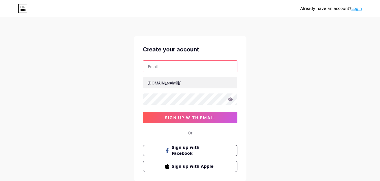
click at [162, 65] on input "text" at bounding box center [190, 66] width 94 height 11
paste input "[EMAIL_ADDRESS][DOMAIN_NAME]"
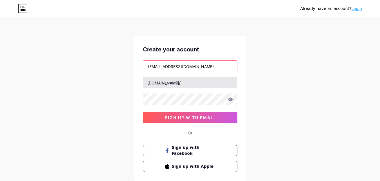
type input "[EMAIL_ADDRESS][DOMAIN_NAME]"
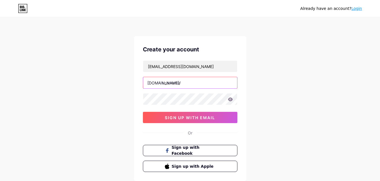
click at [171, 85] on input "text" at bounding box center [190, 82] width 94 height 11
paste input "muskantutor"
type input "muskantutor"
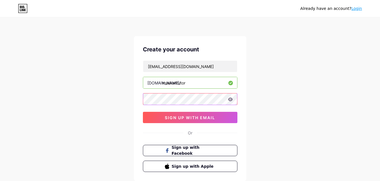
scroll to position [35, 0]
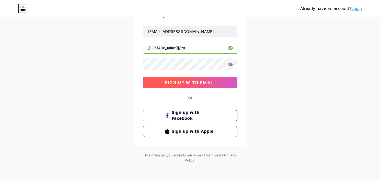
click at [193, 82] on span "sign up with email" at bounding box center [190, 82] width 50 height 5
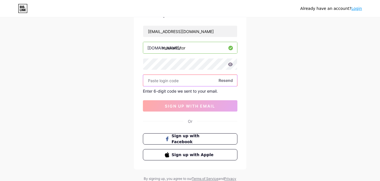
paste input "912808"
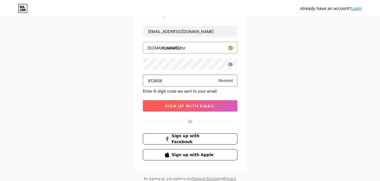
type input "912808"
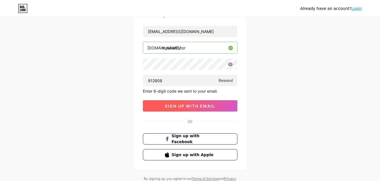
click at [175, 107] on span "sign up with email" at bounding box center [190, 105] width 50 height 5
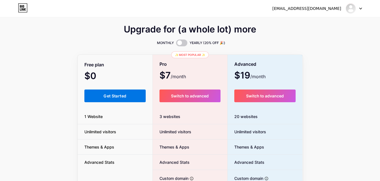
click at [112, 95] on span "Get Started" at bounding box center [115, 95] width 23 height 5
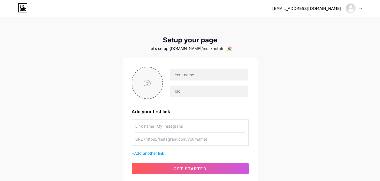
click at [149, 83] on input "file" at bounding box center [147, 82] width 30 height 31
type input "C:\fakepath\[PERSON_NAME].png"
click at [197, 75] on input "text" at bounding box center [209, 74] width 78 height 11
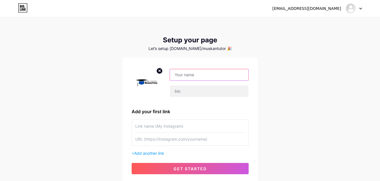
paste input "MuskanTutor"
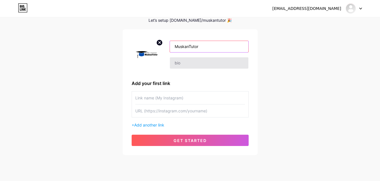
type input "MuskanTutor"
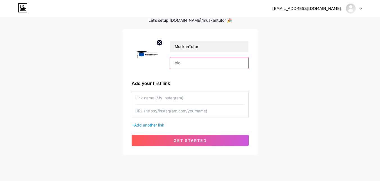
click at [184, 64] on input "text" at bounding box center [209, 62] width 78 height 11
paste input "MuskanTutor is your go-to home tutor site for finding skilled and professional …"
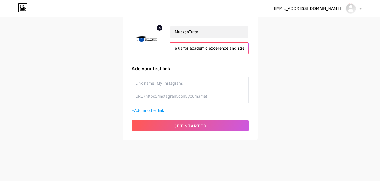
type input "MuskanTutor is your go-to home tutor site for finding skilled and professional …"
click at [168, 84] on input "text" at bounding box center [190, 83] width 110 height 13
paste input "[URL][DOMAIN_NAME]"
type input "[URL][DOMAIN_NAME]"
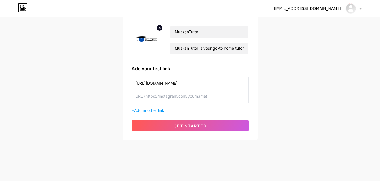
click at [170, 98] on input "text" at bounding box center [190, 96] width 110 height 13
click at [175, 87] on input "[URL][DOMAIN_NAME]" at bounding box center [190, 83] width 110 height 13
click at [167, 98] on input "text" at bounding box center [190, 96] width 110 height 13
paste input "[URL][DOMAIN_NAME]"
type input "[URL][DOMAIN_NAME]"
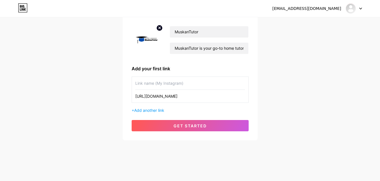
click at [169, 82] on input "text" at bounding box center [190, 83] width 110 height 13
type input "Instagram"
click at [143, 108] on span "Add another link" at bounding box center [149, 110] width 30 height 5
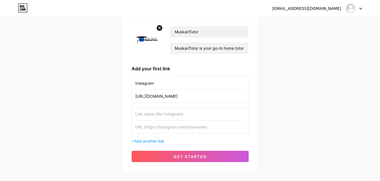
scroll to position [74, 0]
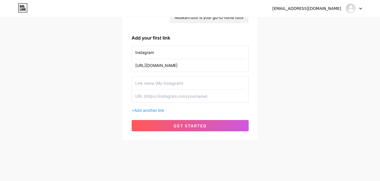
click at [179, 85] on input "text" at bounding box center [190, 83] width 110 height 13
click at [158, 98] on input "text" at bounding box center [190, 96] width 110 height 13
paste input "[URL][DOMAIN_NAME]"
type input "[URL][DOMAIN_NAME]"
click at [153, 84] on input "text" at bounding box center [190, 83] width 110 height 13
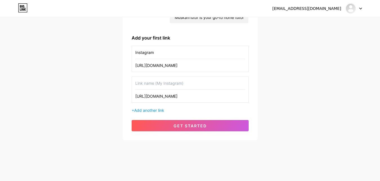
paste input "home tutor site"
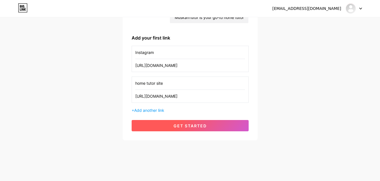
type input "home tutor site"
click at [193, 127] on span "get started" at bounding box center [190, 125] width 33 height 5
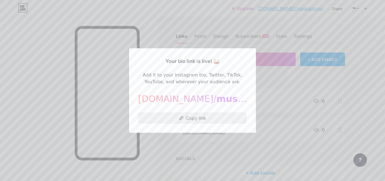
click at [185, 119] on button "Copy link" at bounding box center [192, 117] width 109 height 11
click at [198, 118] on button "Copy link" at bounding box center [192, 117] width 109 height 11
